Goal: Use online tool/utility: Utilize a website feature to perform a specific function

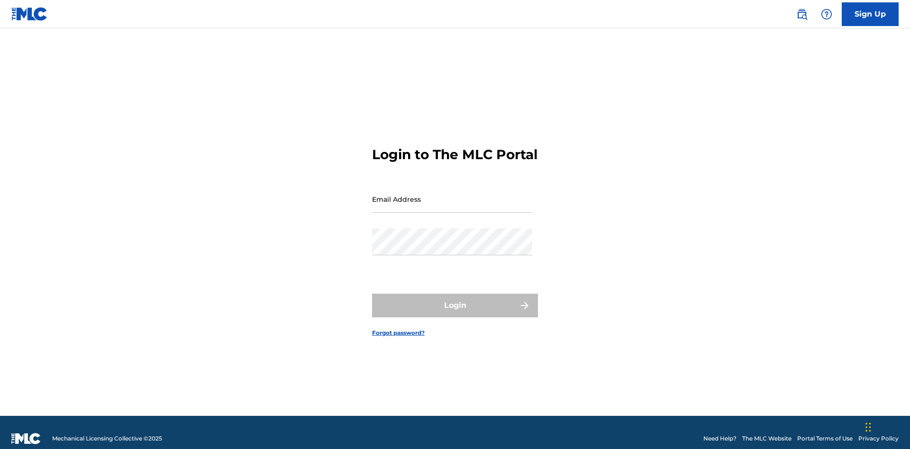
scroll to position [12, 0]
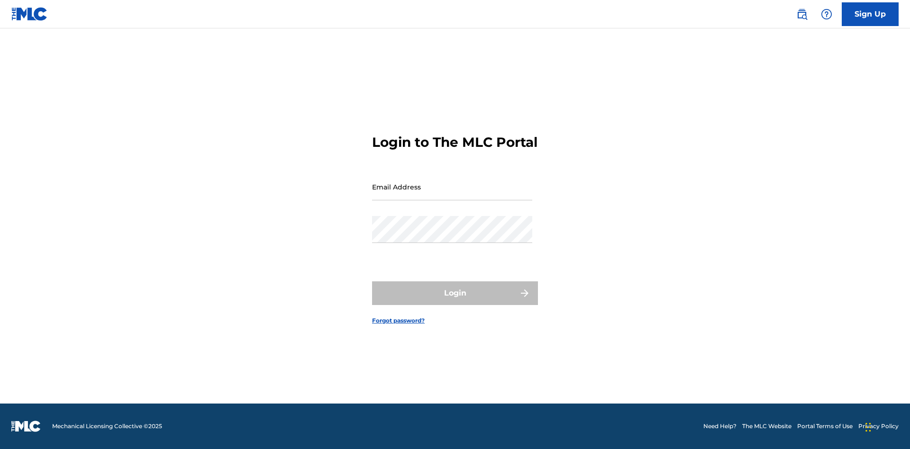
click at [452, 195] on input "Email Address" at bounding box center [452, 186] width 160 height 27
type input "[EMAIL_ADDRESS][DOMAIN_NAME]"
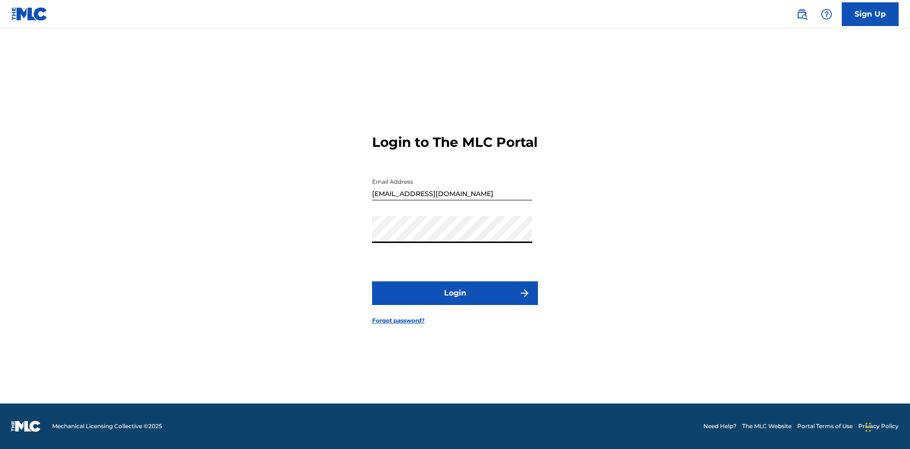
click at [455, 301] on button "Login" at bounding box center [455, 293] width 166 height 24
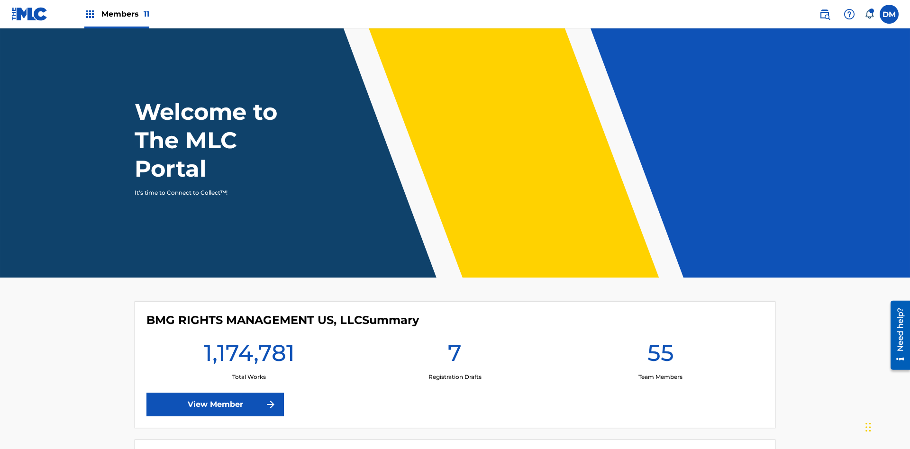
scroll to position [41, 0]
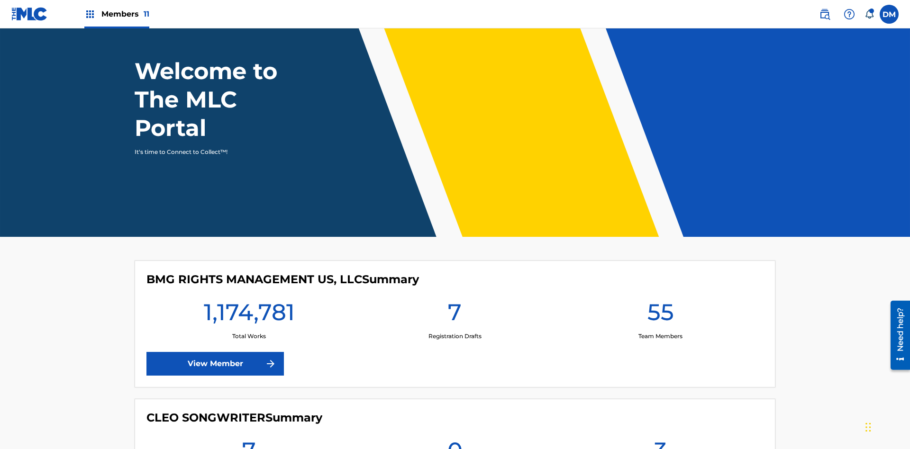
click at [117, 14] on span "Members 11" at bounding box center [125, 14] width 48 height 11
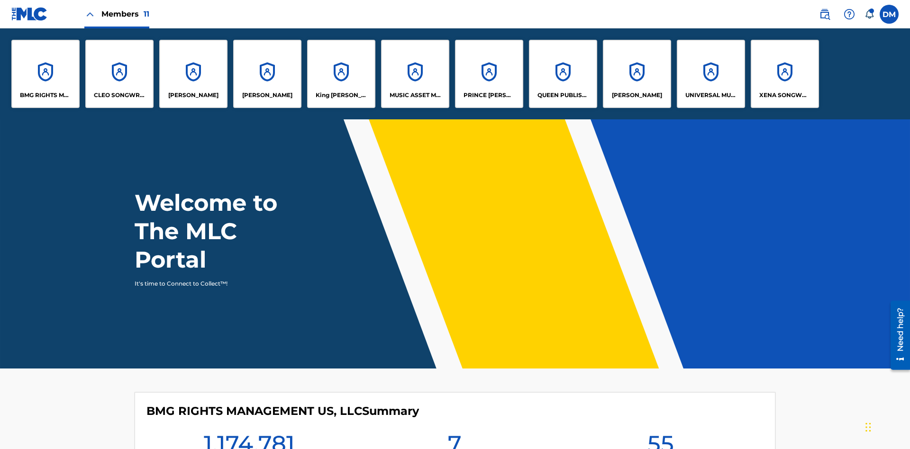
scroll to position [0, 0]
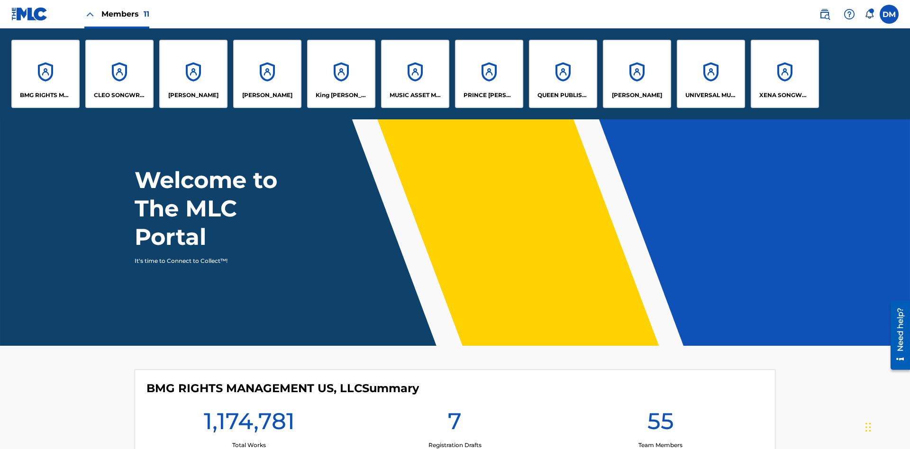
click at [267, 95] on p "[PERSON_NAME]" at bounding box center [267, 95] width 50 height 9
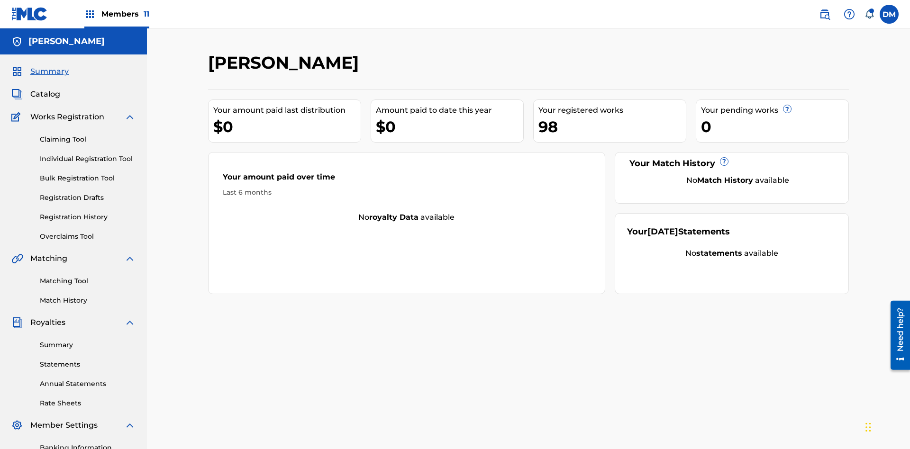
click at [88, 232] on link "Overclaims Tool" at bounding box center [88, 237] width 96 height 10
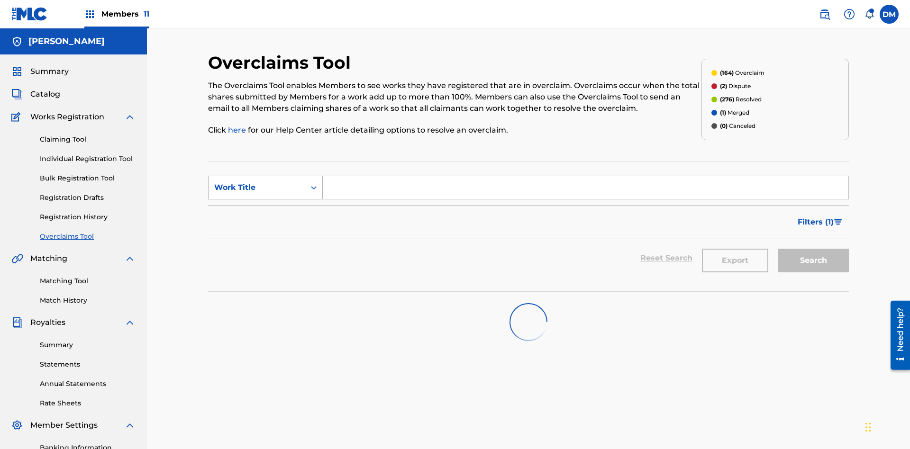
click at [257, 182] on div "Work Title" at bounding box center [256, 187] width 85 height 11
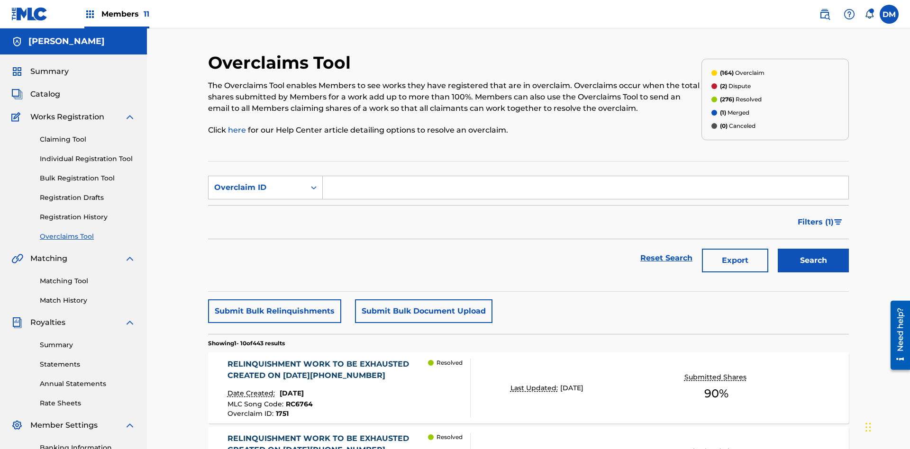
click at [585, 176] on input "Search Form" at bounding box center [585, 187] width 525 height 23
click at [813, 249] on button "Search" at bounding box center [812, 261] width 71 height 24
